Goal: Information Seeking & Learning: Learn about a topic

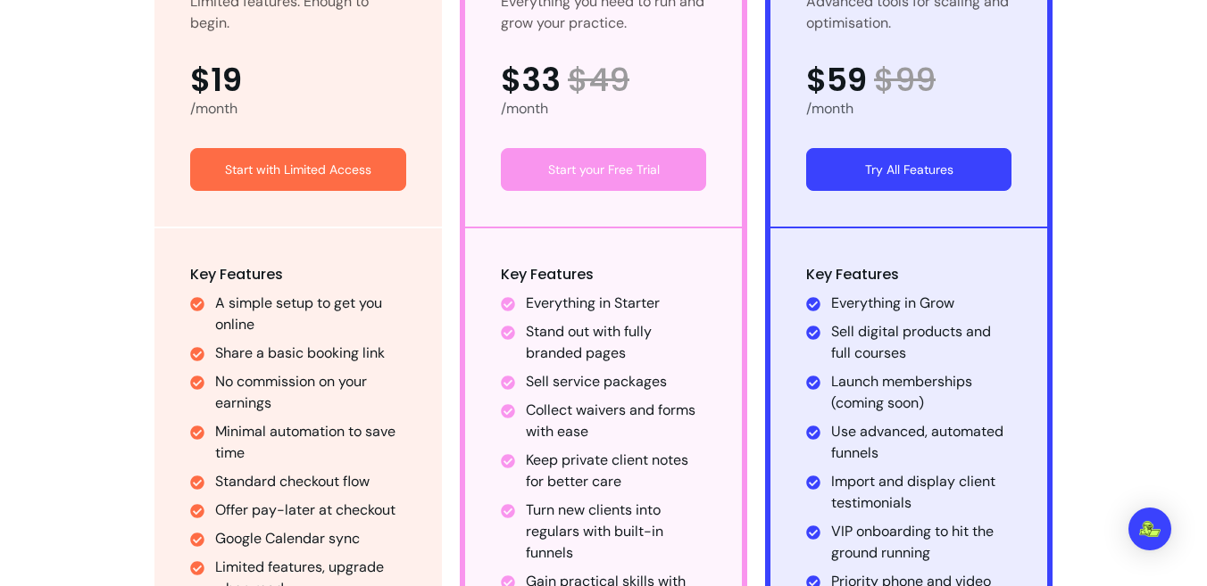
scroll to position [1199, 0]
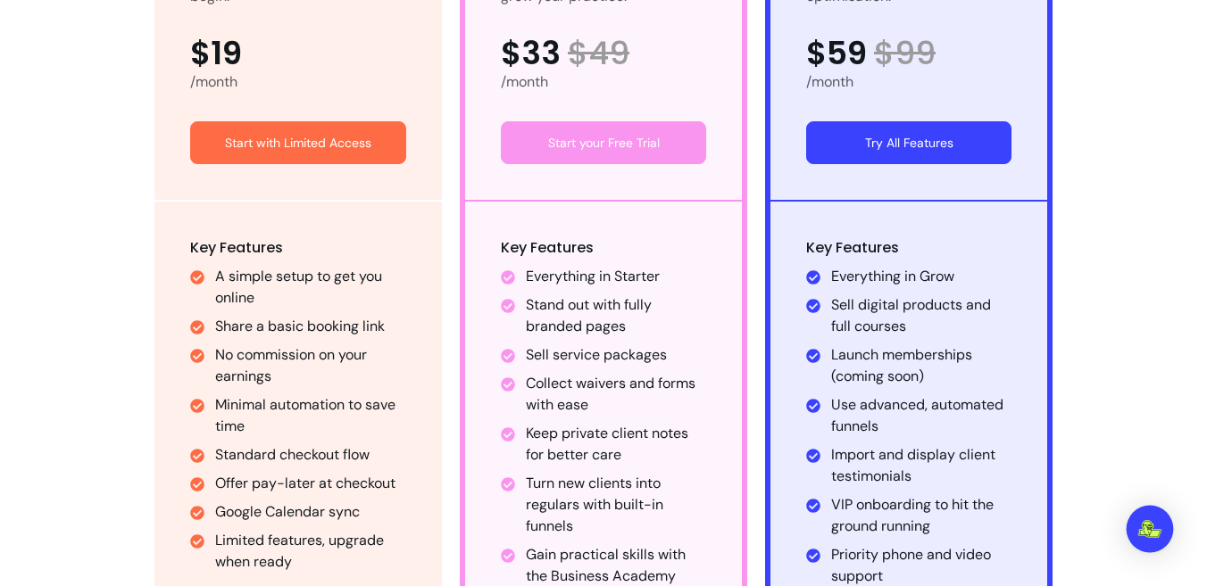
click at [1135, 528] on div "Open Intercom Messenger" at bounding box center [1149, 529] width 47 height 47
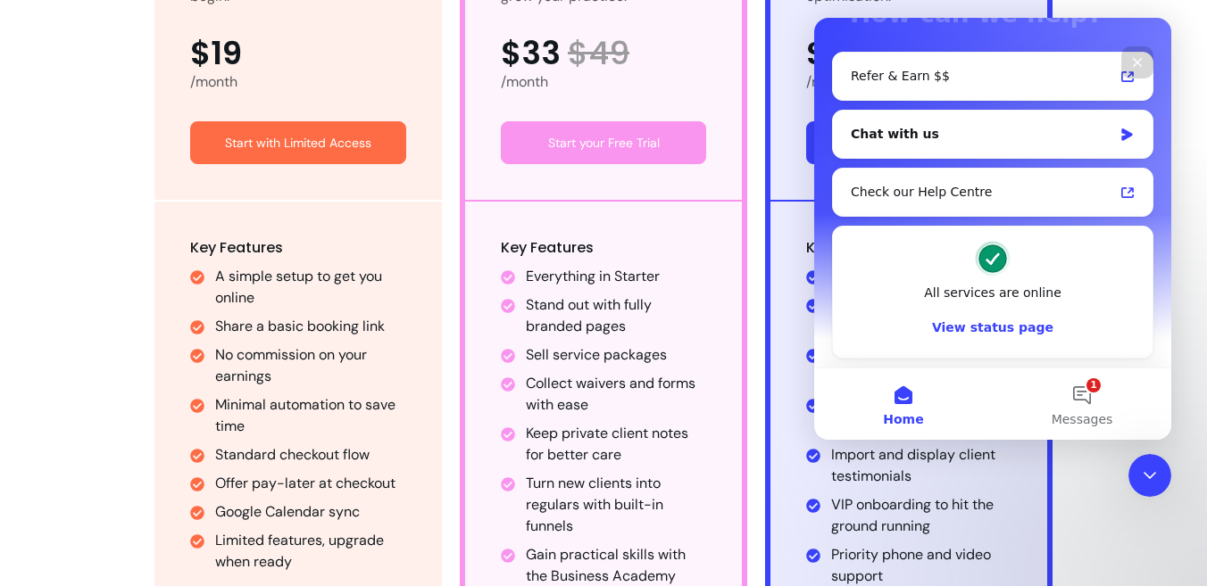
scroll to position [165, 0]
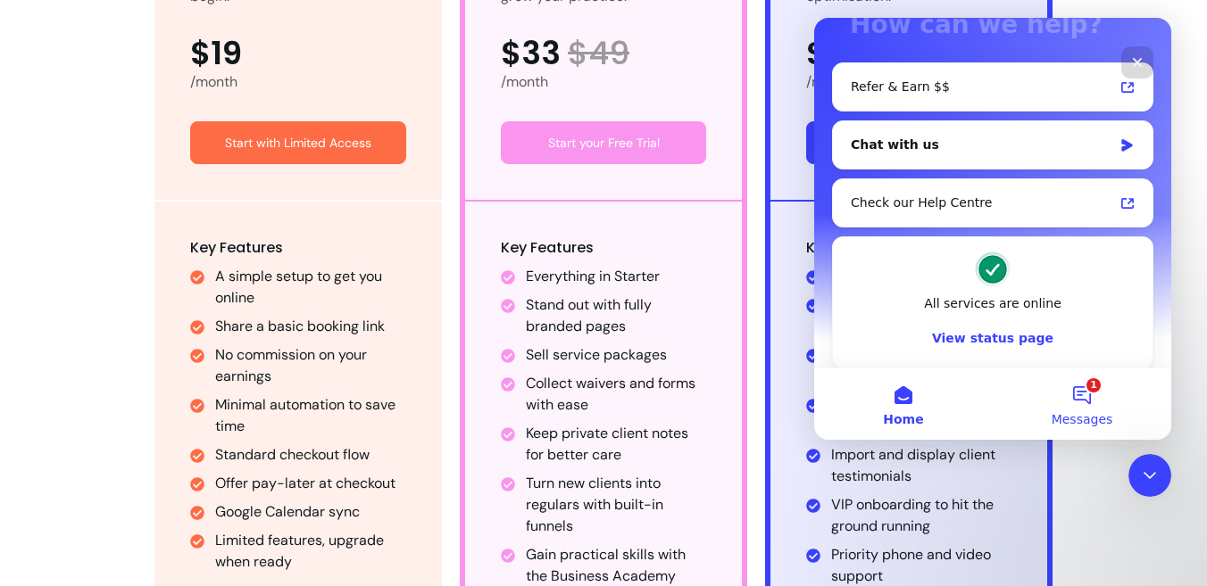
click at [1060, 402] on button "1 Messages" at bounding box center [1081, 404] width 178 height 71
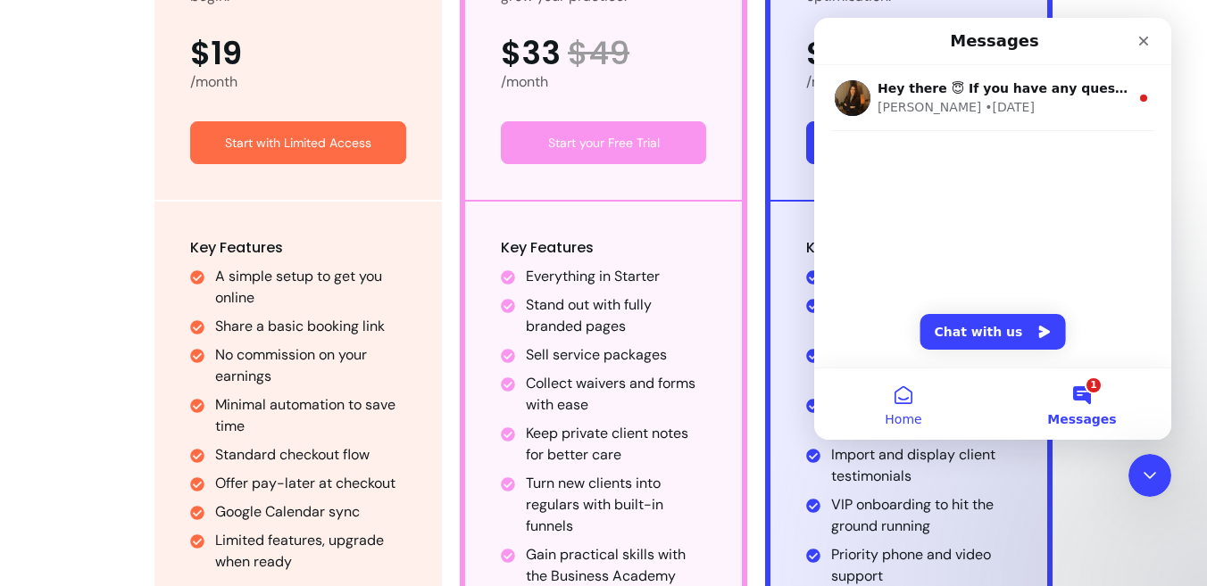
click at [918, 392] on button "Home" at bounding box center [903, 404] width 178 height 71
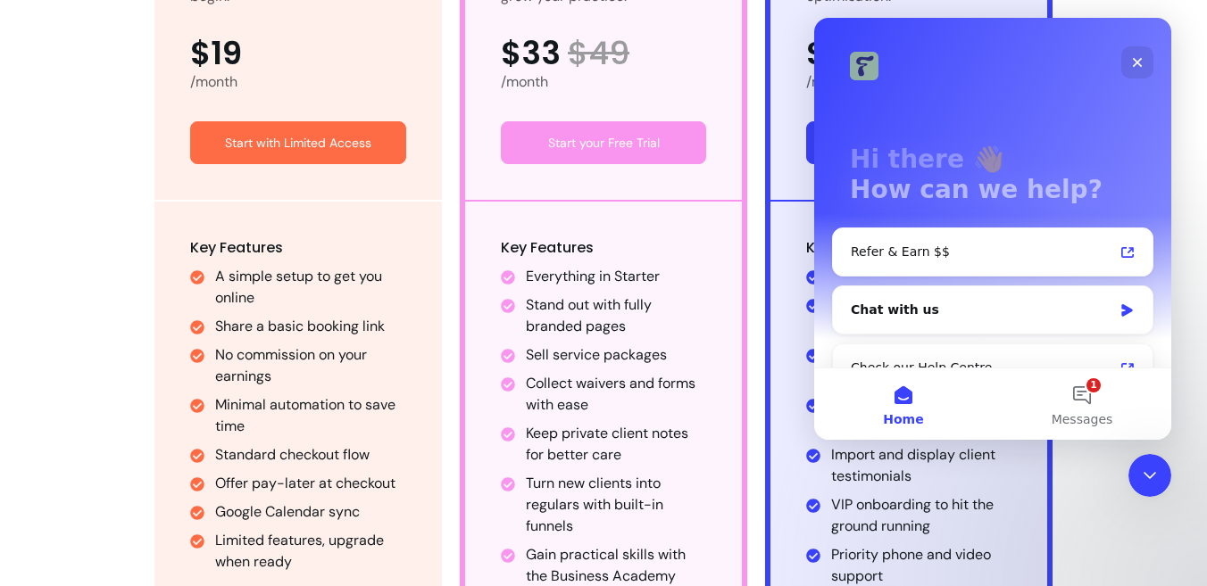
scroll to position [176, 0]
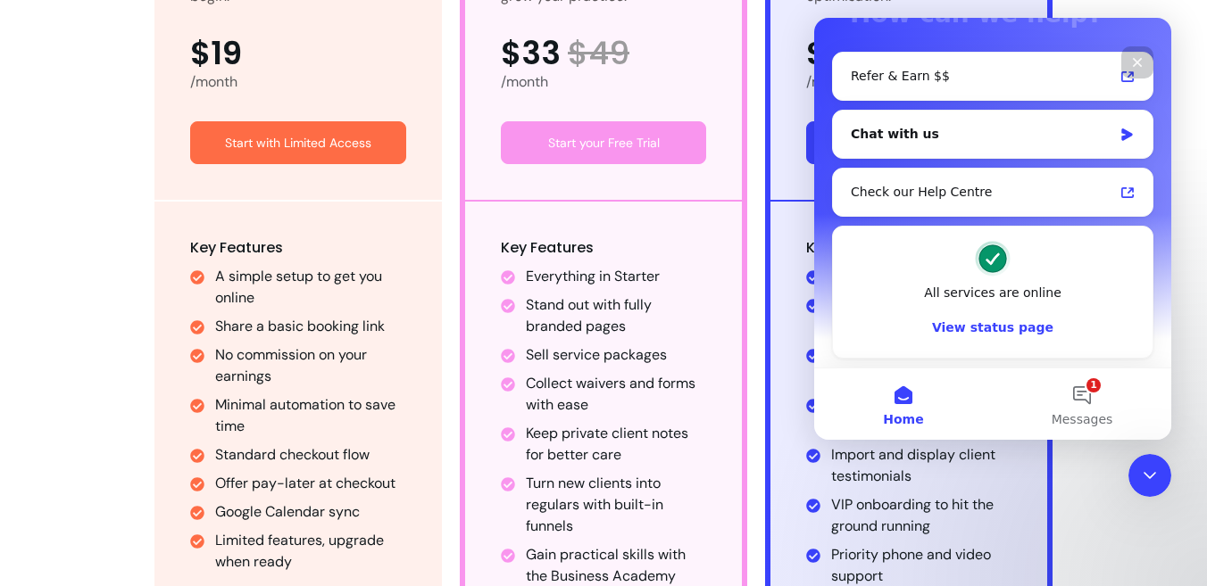
click at [1133, 71] on div "Close" at bounding box center [1137, 62] width 32 height 32
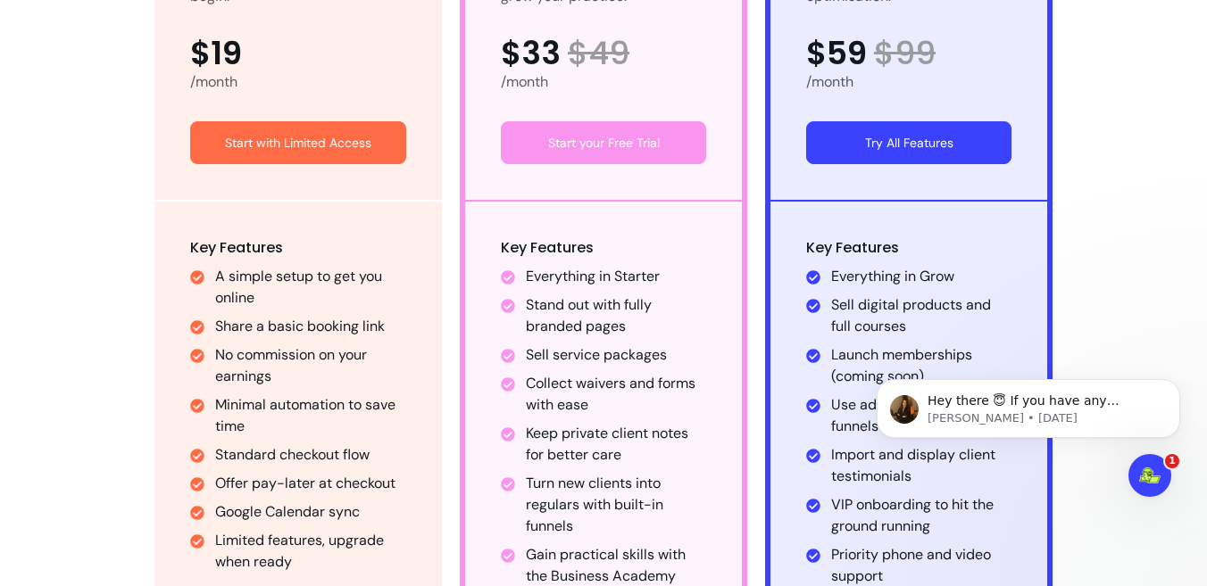
scroll to position [0, 0]
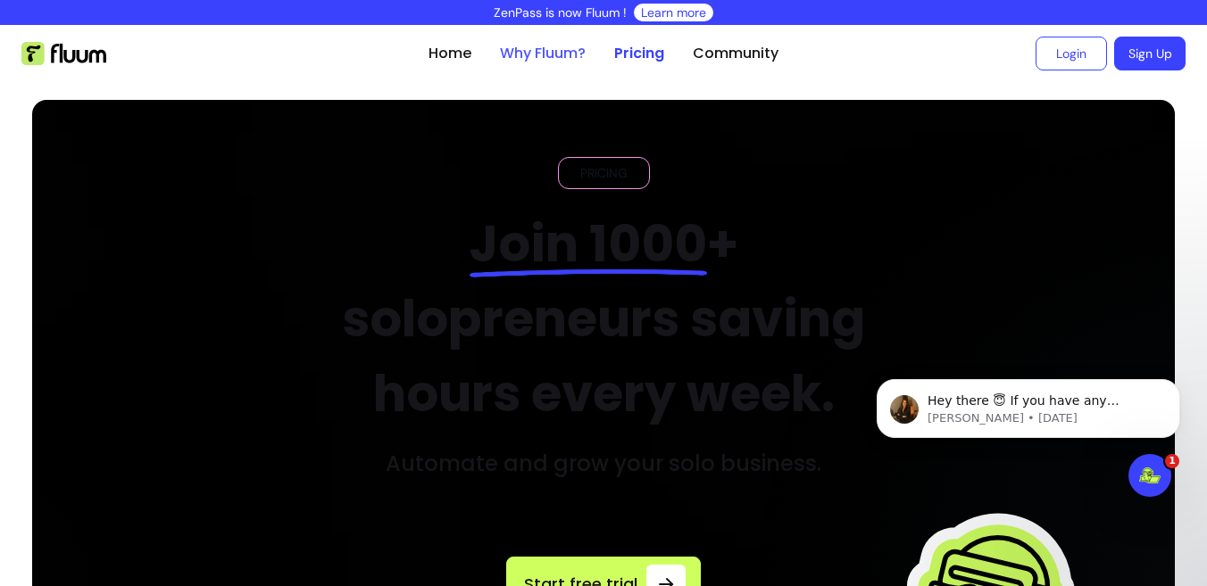
click at [500, 59] on link "Why Fluum?" at bounding box center [543, 53] width 86 height 21
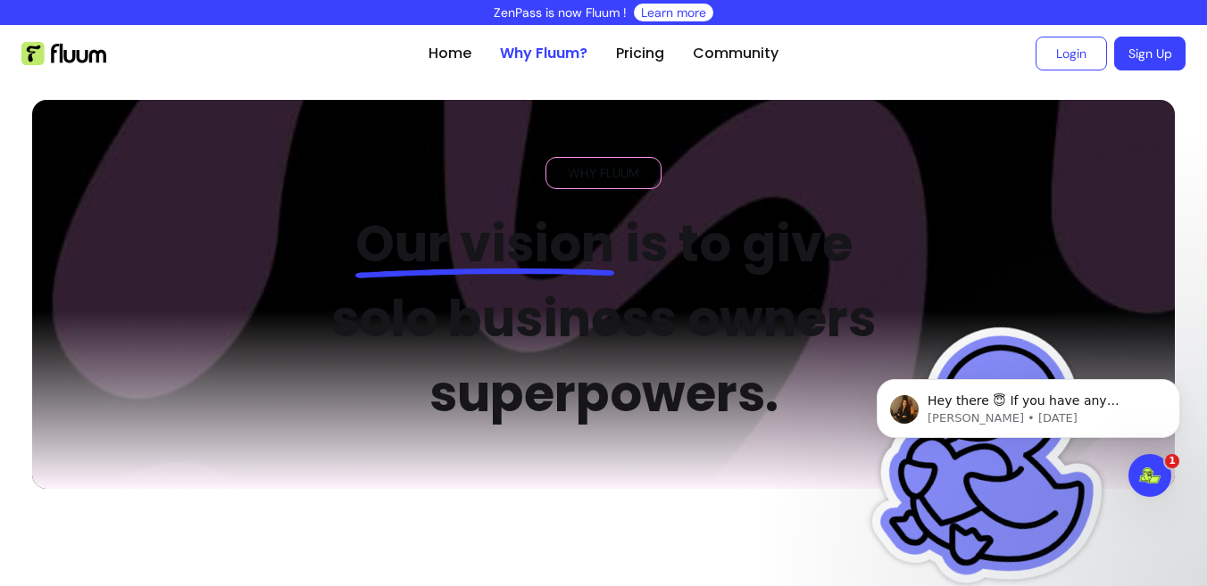
scroll to position [267, 0]
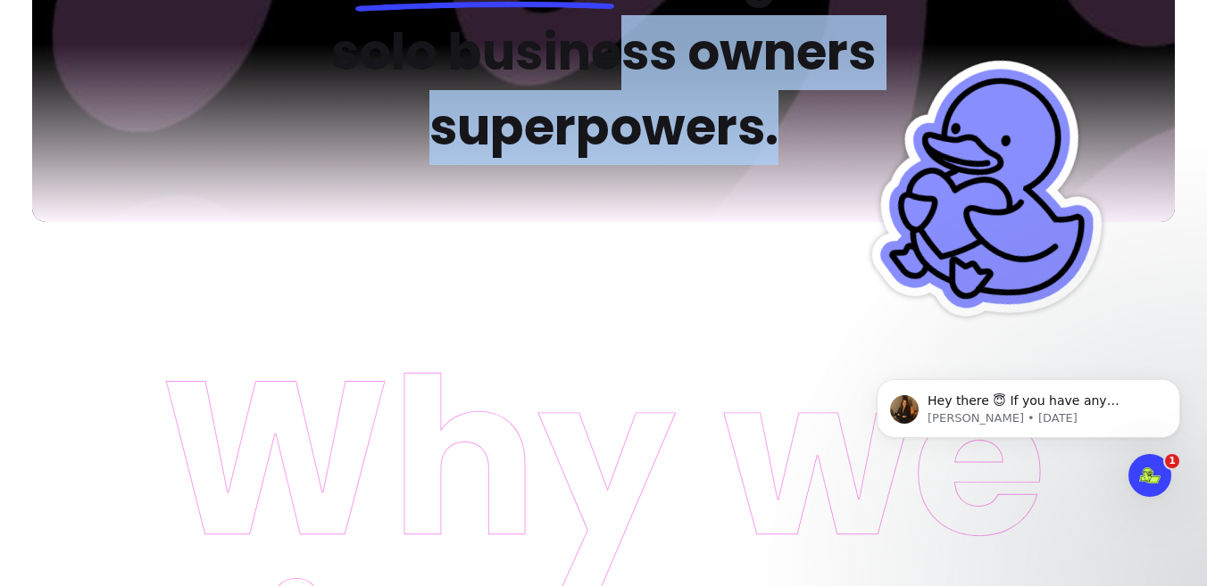
drag, startPoint x: 618, startPoint y: 63, endPoint x: 879, endPoint y: 149, distance: 275.2
click at [880, 148] on h2 "Our vision is to give solo business owners superpowers." at bounding box center [604, 52] width 604 height 225
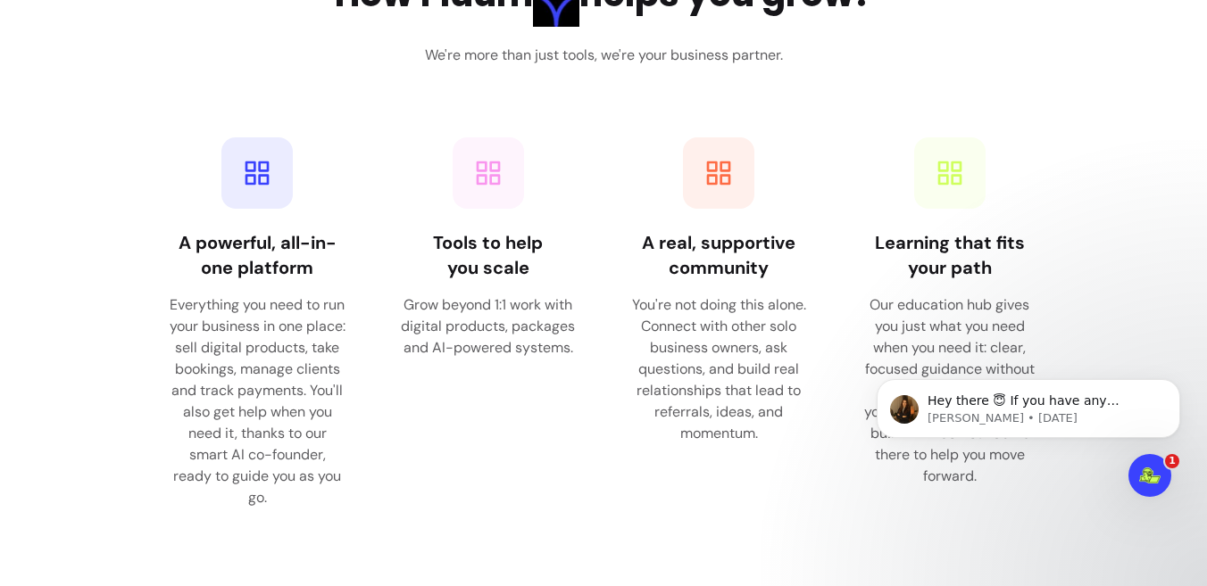
scroll to position [2460, 0]
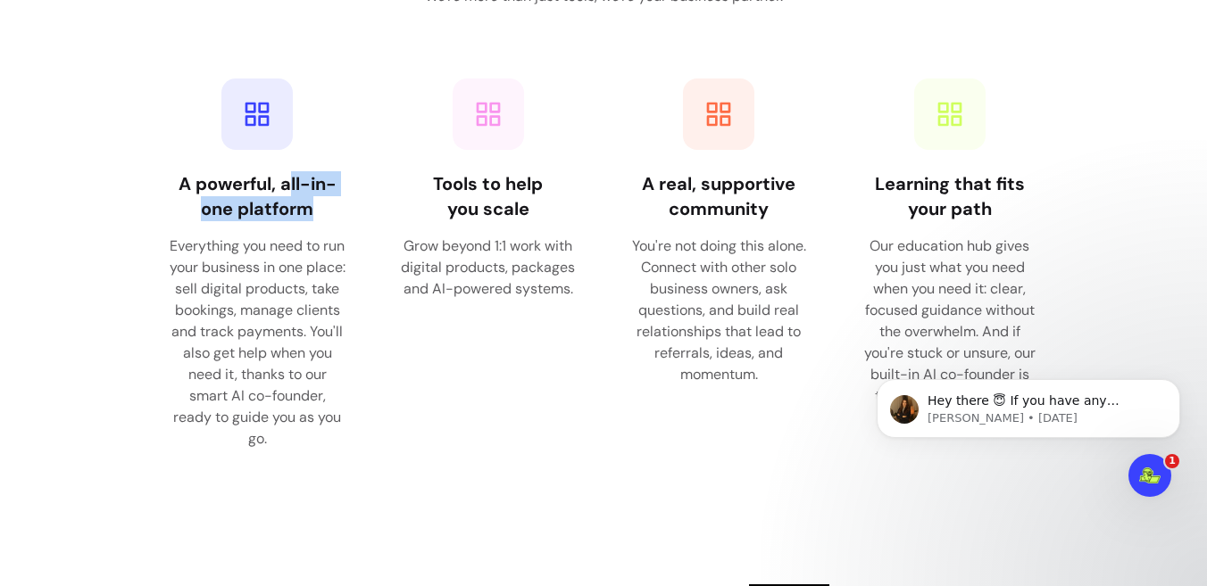
drag, startPoint x: 293, startPoint y: 183, endPoint x: 329, endPoint y: 222, distance: 53.7
click at [329, 222] on div "A powerful, all-in-one platform Everything you need to run your business in one…" at bounding box center [258, 310] width 178 height 278
click at [330, 220] on h4 "A powerful, all-in-one platform" at bounding box center [258, 196] width 178 height 50
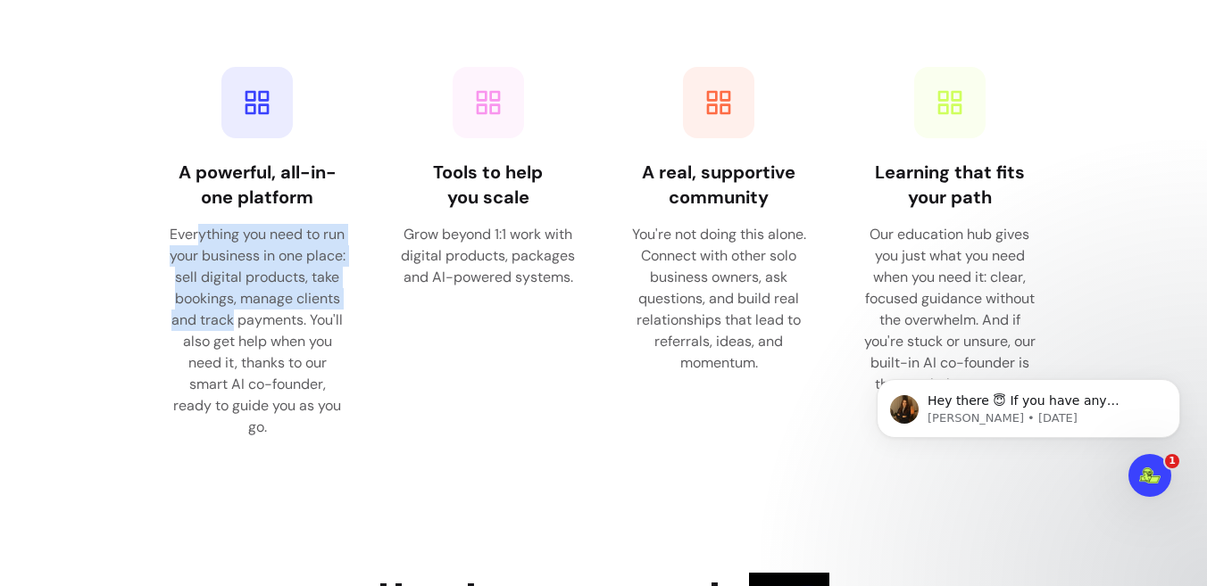
drag, startPoint x: 206, startPoint y: 233, endPoint x: 355, endPoint y: 318, distance: 171.5
click at [356, 318] on div "A powerful, all-in-one platform Everything you need to run your business in one…" at bounding box center [257, 252] width 213 height 407
click at [355, 318] on div "A powerful, all-in-one platform Everything you need to run your business in one…" at bounding box center [257, 252] width 213 height 407
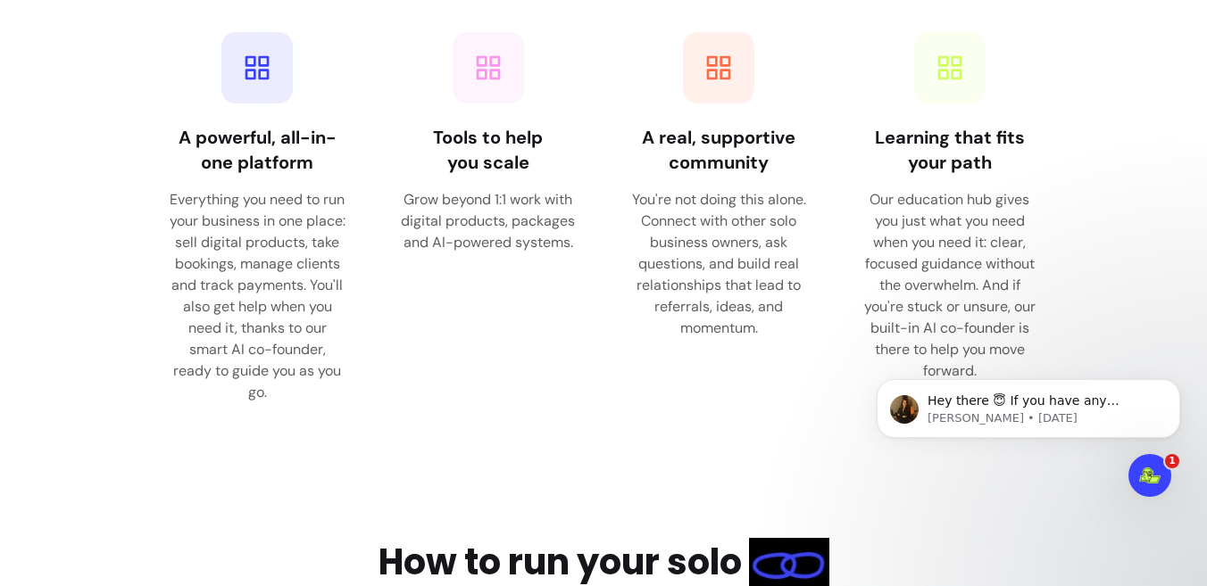
scroll to position [2518, 0]
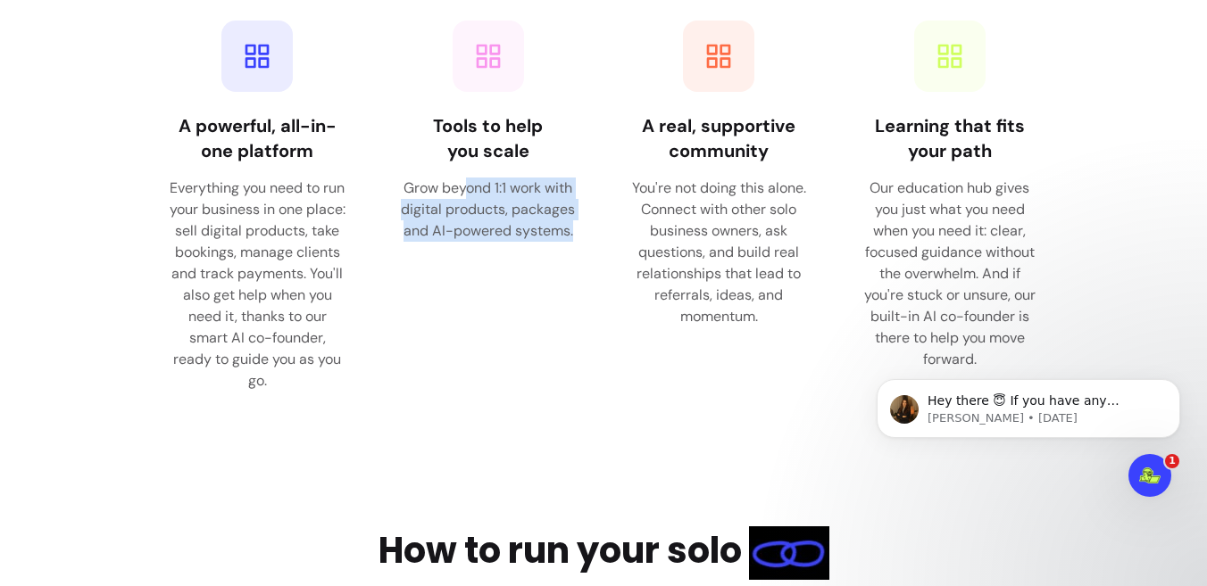
drag, startPoint x: 459, startPoint y: 195, endPoint x: 494, endPoint y: 243, distance: 58.7
click at [494, 243] on div "Tools to help you scale Grow beyond 1:1 work with digital products, packages an…" at bounding box center [488, 206] width 213 height 407
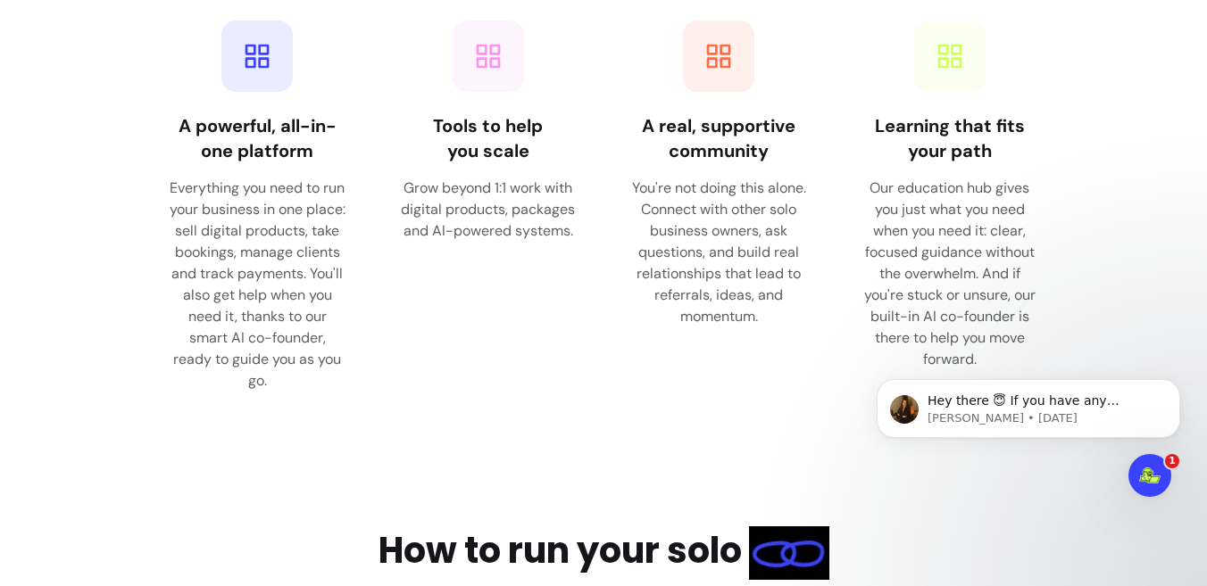
scroll to position [2529, 0]
